Goal: Task Accomplishment & Management: Manage account settings

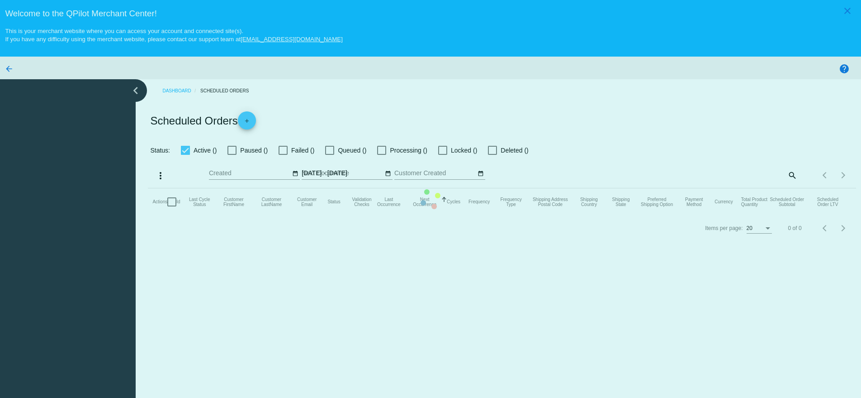
checkbox input "true"
type input "[DATE] - [DATE]"
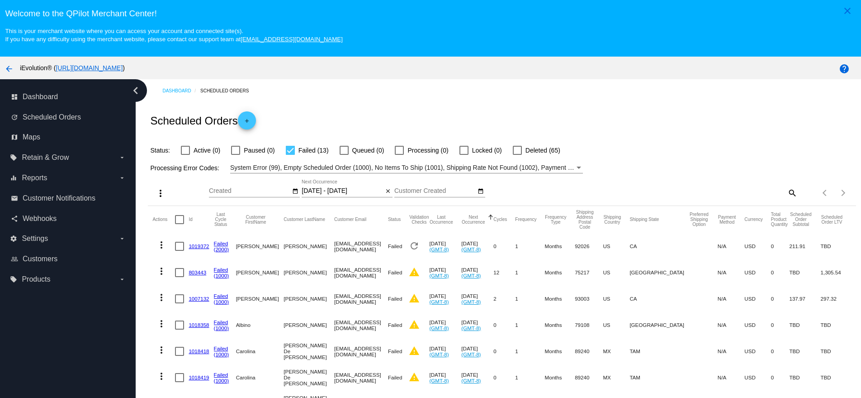
click at [308, 194] on input "[DATE] - [DATE]" at bounding box center [342, 190] width 81 height 7
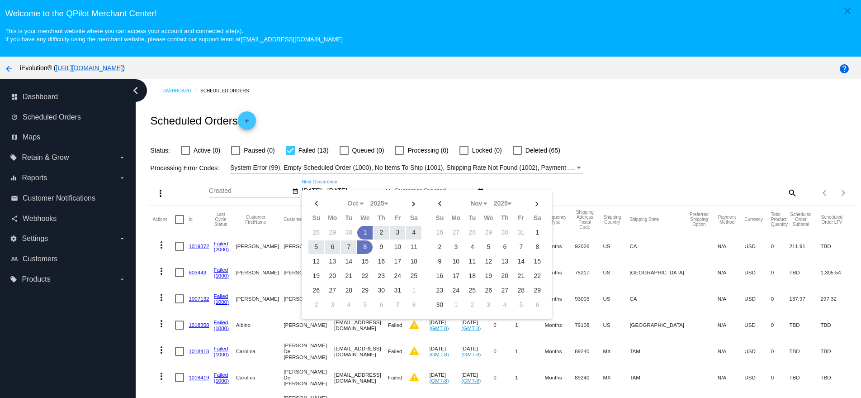
click at [643, 140] on div "Status: Active (0) Paused (0) Failed (13) Queued (0) Processing (0) Locked (0) …" at bounding box center [502, 146] width 708 height 17
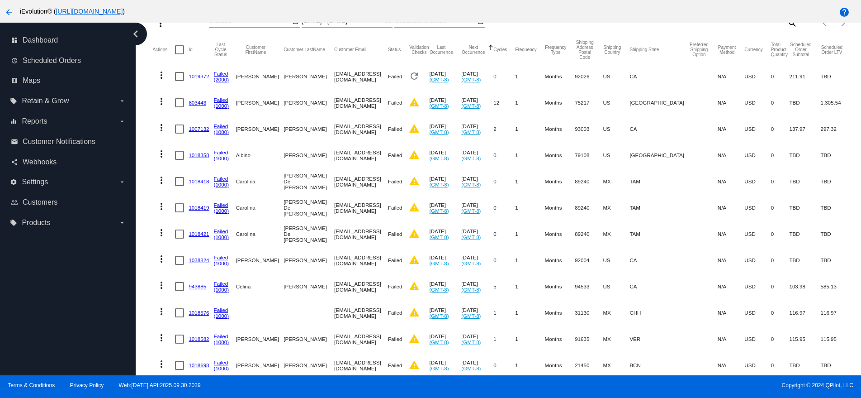
scroll to position [115, 0]
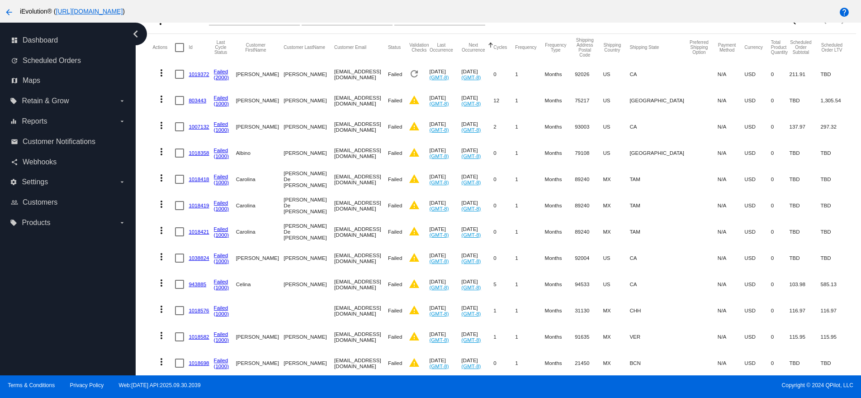
drag, startPoint x: 300, startPoint y: 95, endPoint x: 353, endPoint y: 260, distance: 172.8
click at [353, 260] on mat-table "Actions Id Last Cycle Status Customer FirstName Customer LastName Customer Emai…" at bounding box center [502, 218] width 708 height 368
drag, startPoint x: 294, startPoint y: 97, endPoint x: 348, endPoint y: 203, distance: 118.5
click at [348, 203] on mat-table "Actions Id Last Cycle Status Customer FirstName Customer LastName Customer Emai…" at bounding box center [502, 218] width 708 height 368
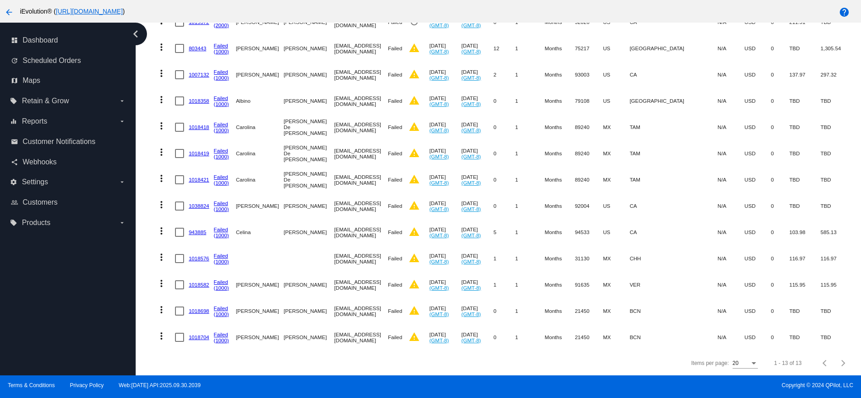
drag, startPoint x: 298, startPoint y: 99, endPoint x: 525, endPoint y: 356, distance: 342.2
click at [525, 356] on app-dashboard-scheduled-orders "Scheduled Orders add Status: Active (0) Paused (0) Failed (13) Queued (0) Proce…" at bounding box center [502, 126] width 708 height 497
copy app-dashboard-scheduled-orders "[EMAIL_ADDRESS][DOMAIN_NAME] Failed warning [DATE] (GMT-8) [DATE] (GMT-8) 12 1 …"
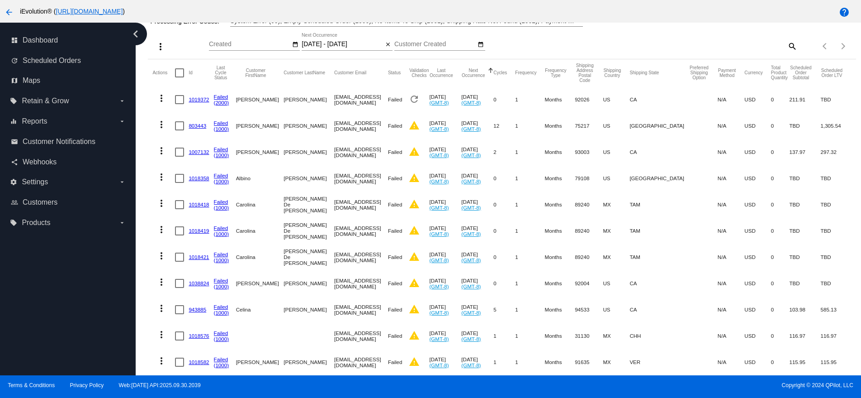
scroll to position [81, 0]
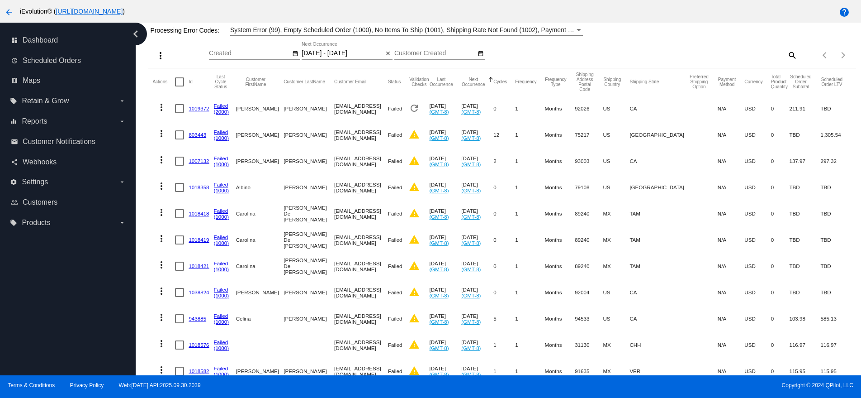
click at [690, 38] on div "more_vert Oct Jan Feb Mar [DATE]" at bounding box center [502, 52] width 708 height 32
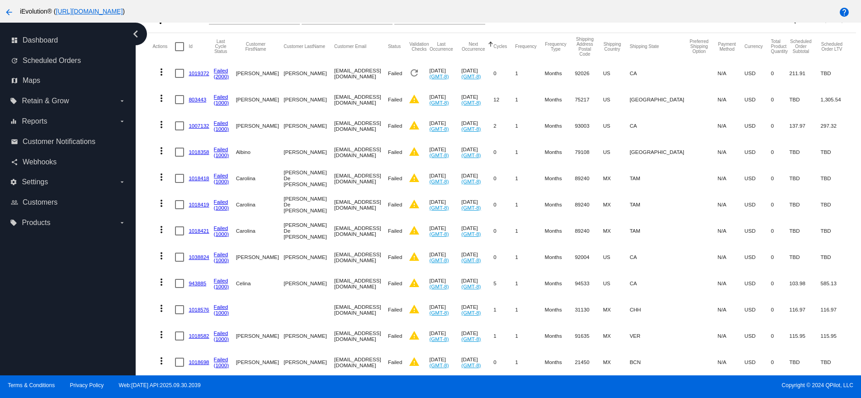
scroll to position [174, 0]
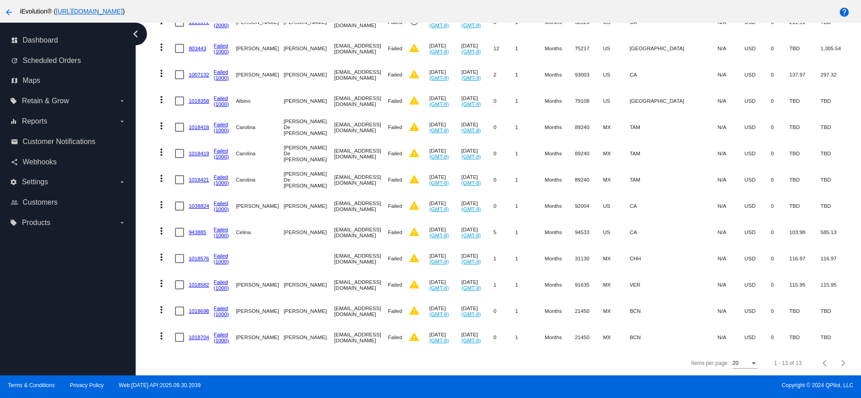
click at [334, 283] on mat-cell "[EMAIL_ADDRESS][DOMAIN_NAME]" at bounding box center [361, 284] width 54 height 26
drag, startPoint x: 299, startPoint y: 278, endPoint x: 374, endPoint y: 279, distance: 75.1
click at [374, 279] on mat-row "more_vert 1018582 Failed (1000) [GEOGRAPHIC_DATA][PERSON_NAME] [EMAIL_ADDRESS][…" at bounding box center [501, 284] width 699 height 26
copy mat-row "[EMAIL_ADDRESS][DOMAIN_NAME]"
drag, startPoint x: 297, startPoint y: 303, endPoint x: 373, endPoint y: 304, distance: 76.0
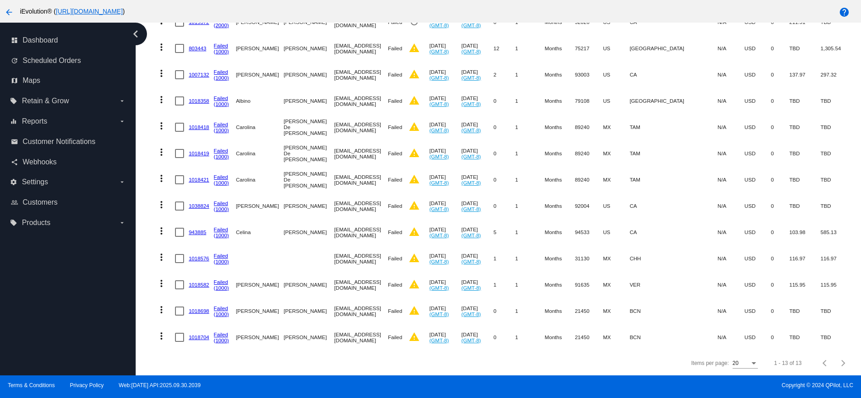
click at [373, 304] on mat-row "more_vert 1018698 Failed (1000) [PERSON_NAME] [EMAIL_ADDRESS][DOMAIN_NAME] Fail…" at bounding box center [501, 311] width 699 height 26
click at [298, 309] on mat-cell "[PERSON_NAME]" at bounding box center [309, 311] width 51 height 26
drag, startPoint x: 301, startPoint y: 302, endPoint x: 339, endPoint y: 306, distance: 38.2
click at [362, 307] on mat-cell "[EMAIL_ADDRESS][DOMAIN_NAME]" at bounding box center [361, 311] width 54 height 26
drag, startPoint x: 298, startPoint y: 304, endPoint x: 372, endPoint y: 307, distance: 74.2
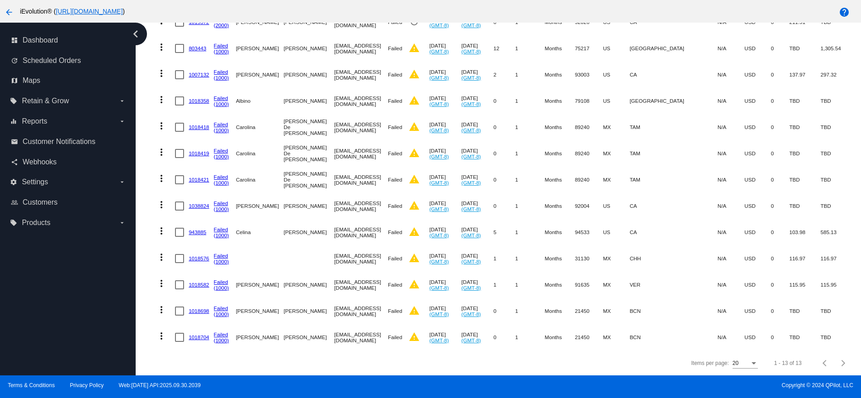
click at [372, 307] on mat-row "more_vert 1018698 Failed (1000) [PERSON_NAME] [EMAIL_ADDRESS][DOMAIN_NAME] Fail…" at bounding box center [501, 311] width 699 height 26
copy mat-row "[EMAIL_ADDRESS][DOMAIN_NAME]"
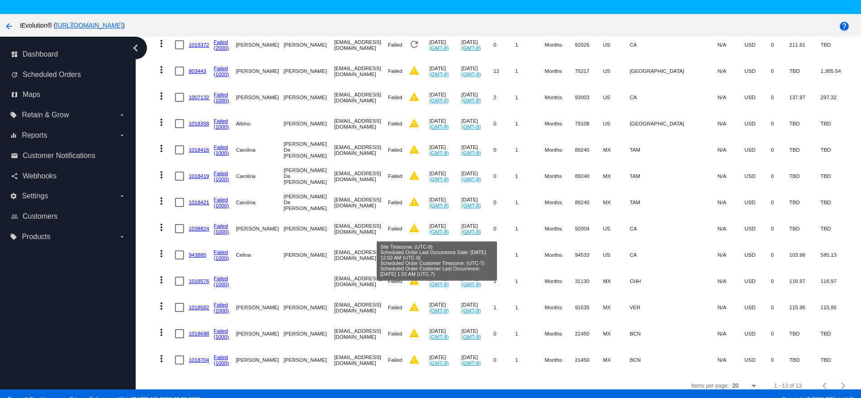
scroll to position [173, 0]
